Goal: Complete application form

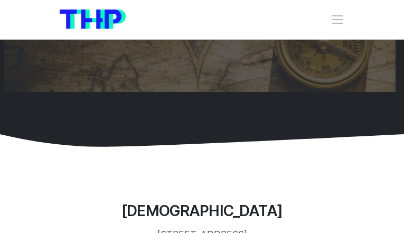
type input "KlQvkstbMuAAw"
type input "voxalip154@gmail.com"
type input "8078682094"
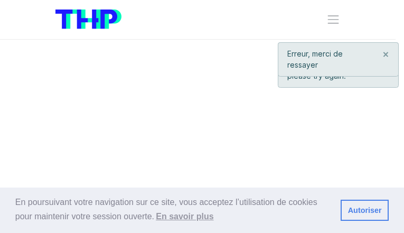
type input "xQfwUkYxGYpcc"
type input "[EMAIL_ADDRESS][DOMAIN_NAME]"
type input "3026615268"
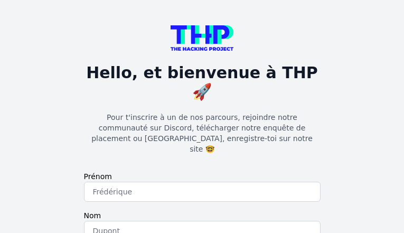
type input "beAqpCNPB"
type input "HzpvOYEC"
type input "[EMAIL_ADDRESS][DOMAIN_NAME]"
checkbox input "true"
